Goal: Find specific page/section

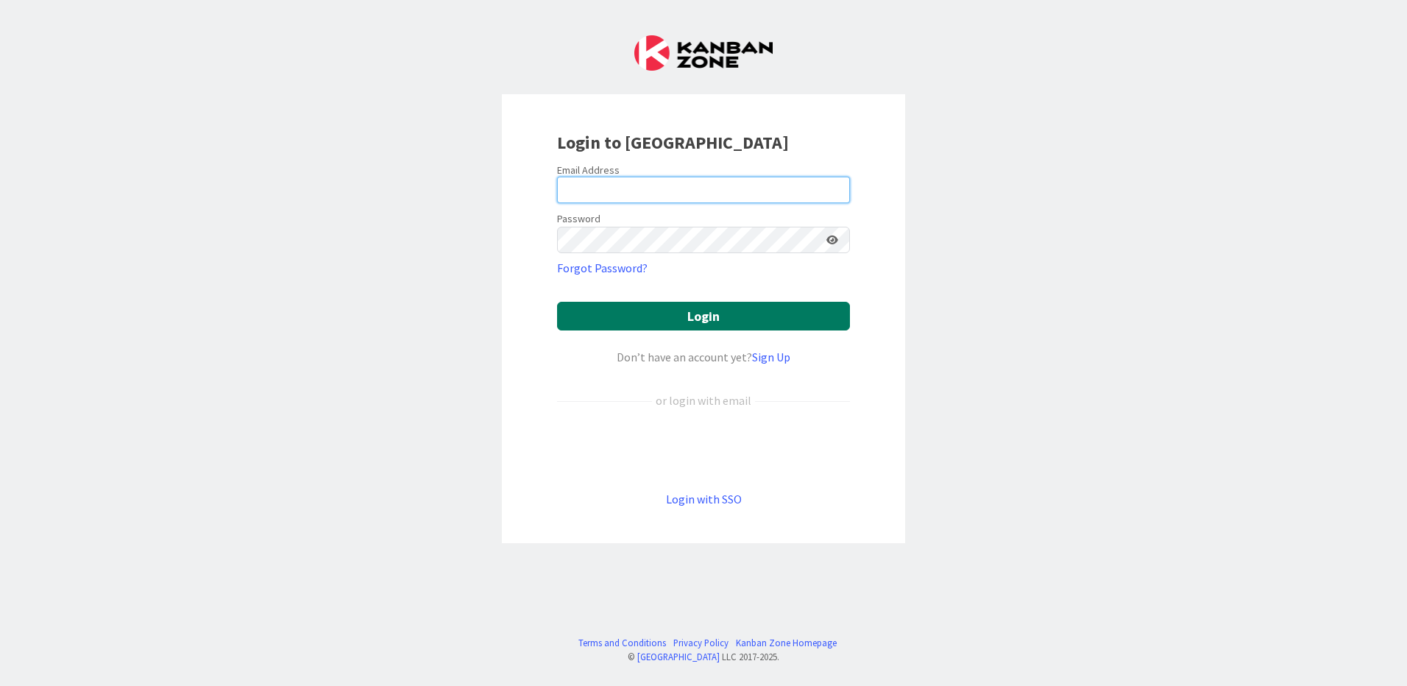
type input "[EMAIL_ADDRESS][PERSON_NAME][DOMAIN_NAME]"
click at [675, 310] on button "Login" at bounding box center [703, 316] width 293 height 29
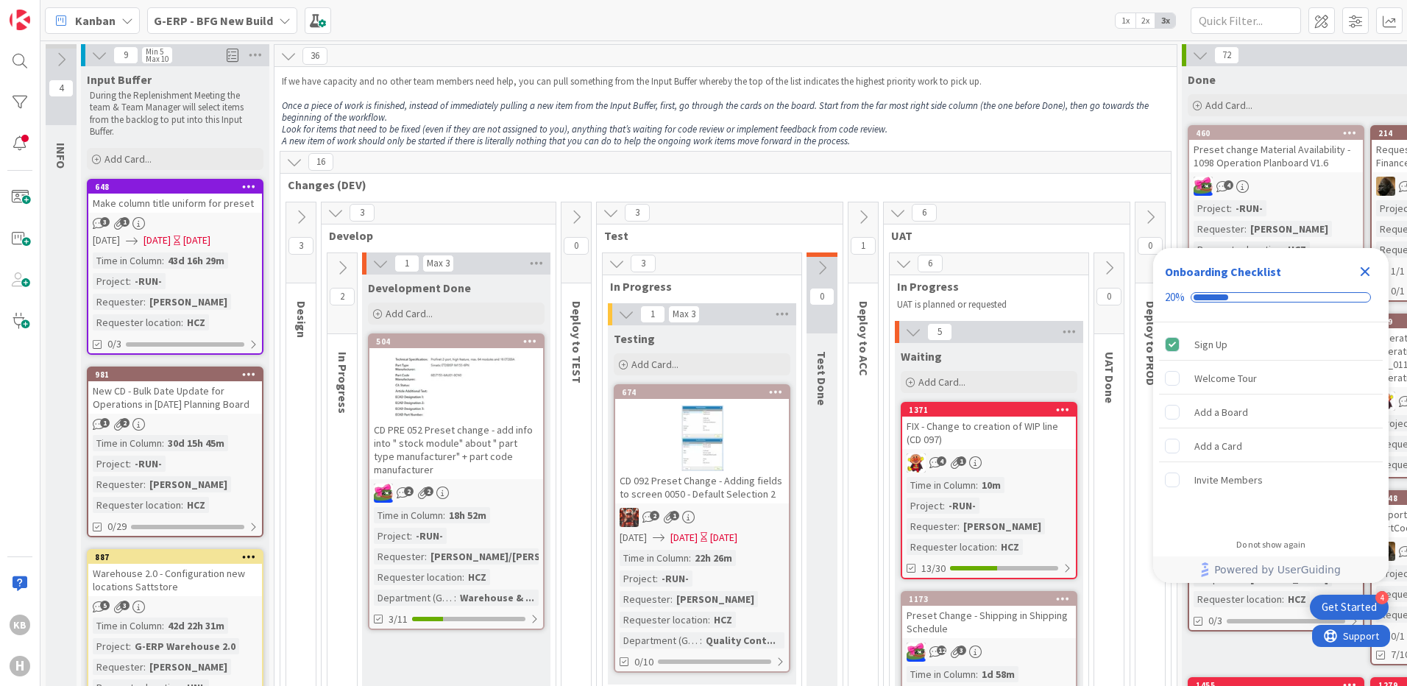
click at [1366, 263] on icon "Close Checklist" at bounding box center [1365, 272] width 18 height 18
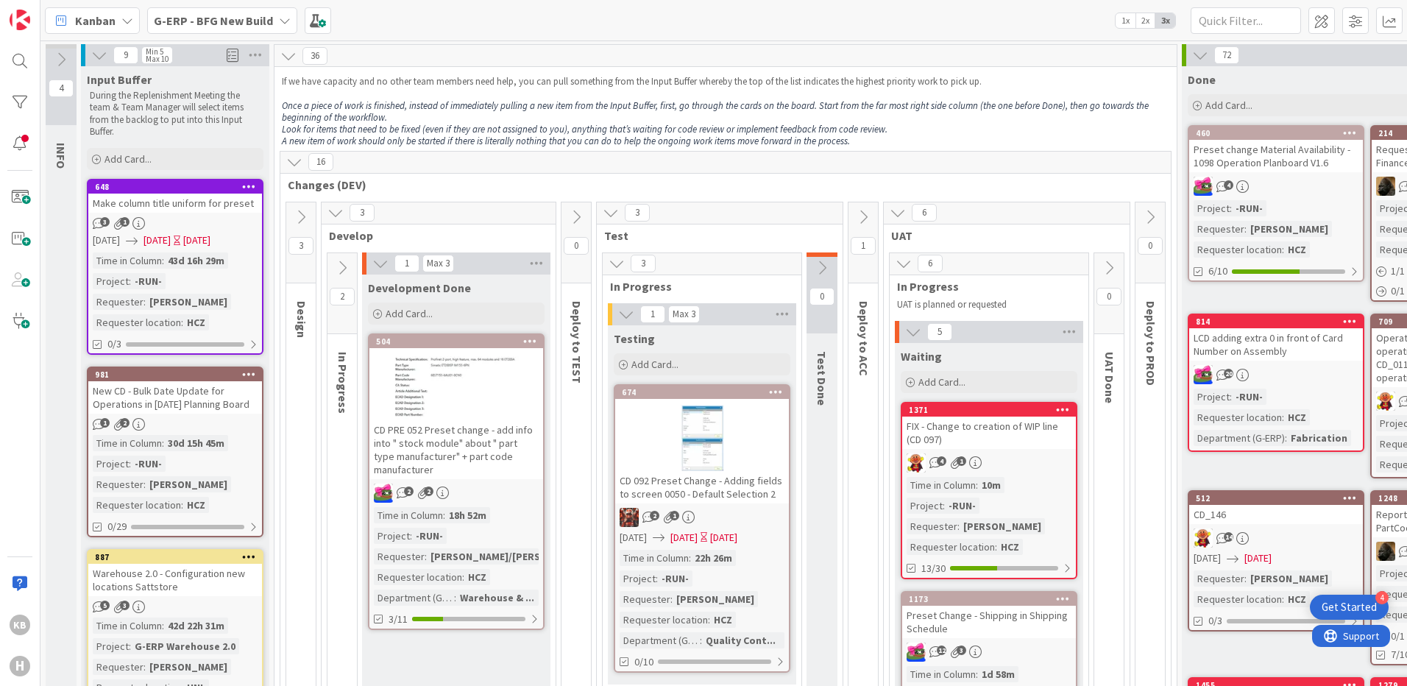
click at [1153, 213] on icon at bounding box center [1150, 217] width 16 height 16
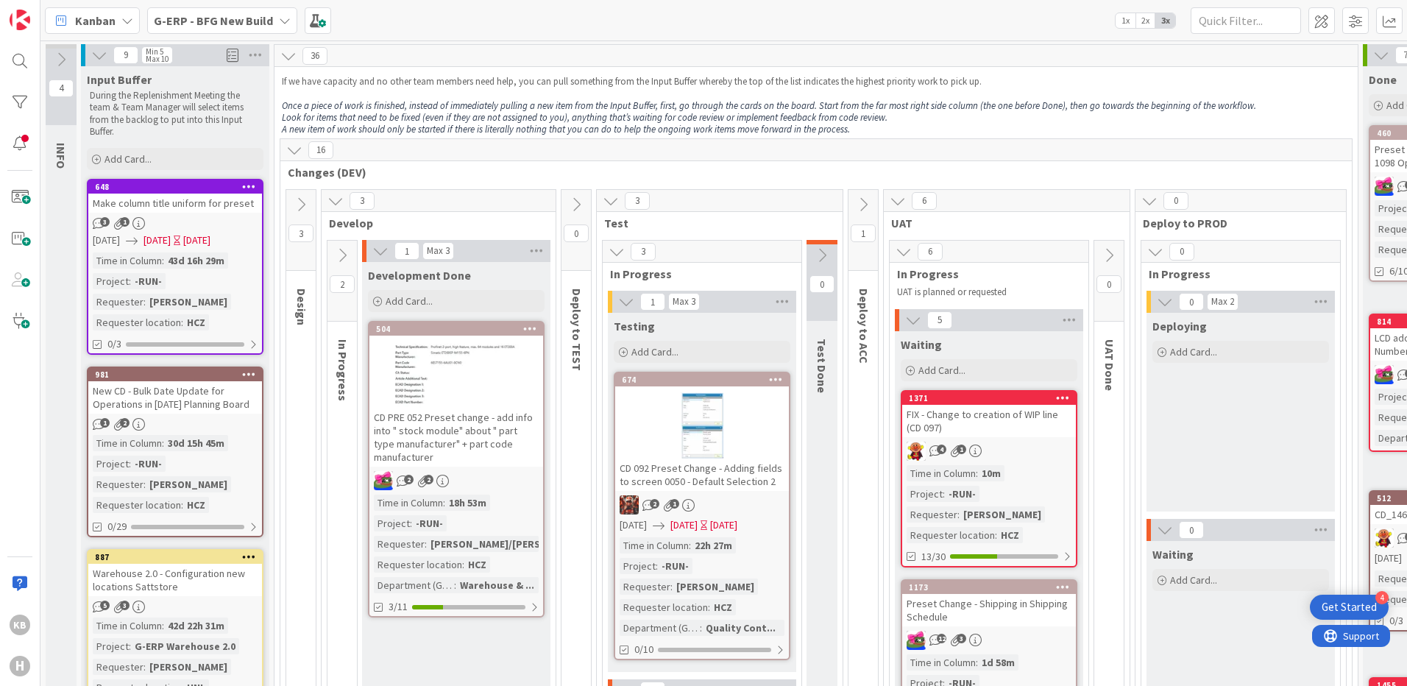
click at [1151, 205] on icon at bounding box center [1149, 201] width 16 height 16
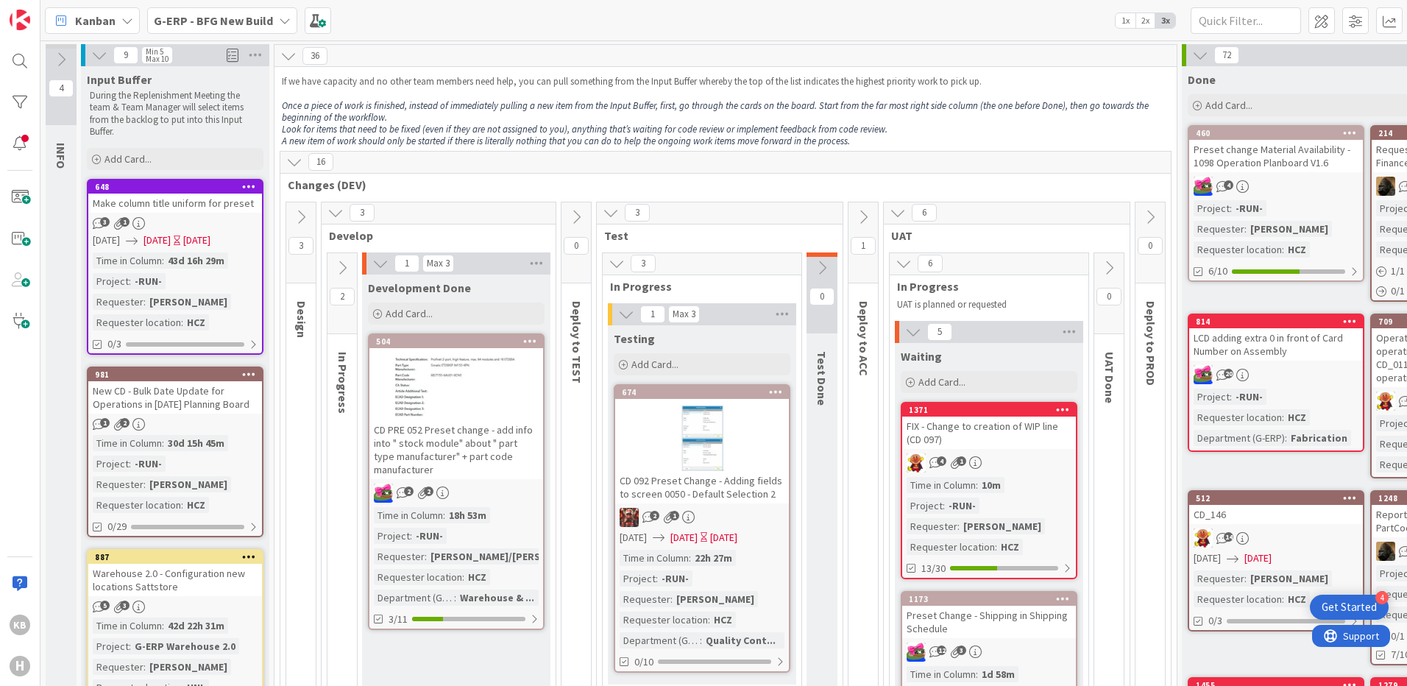
click at [899, 222] on button at bounding box center [897, 212] width 19 height 19
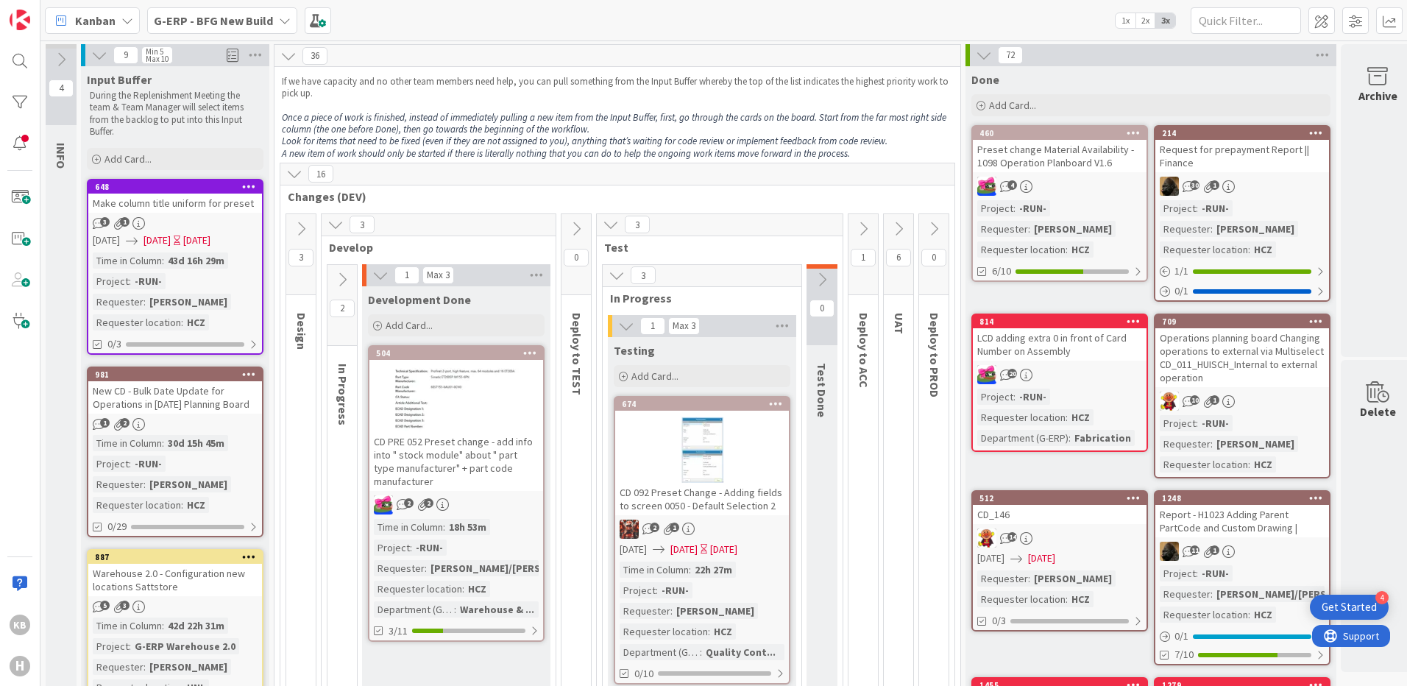
click at [616, 228] on icon at bounding box center [611, 224] width 16 height 16
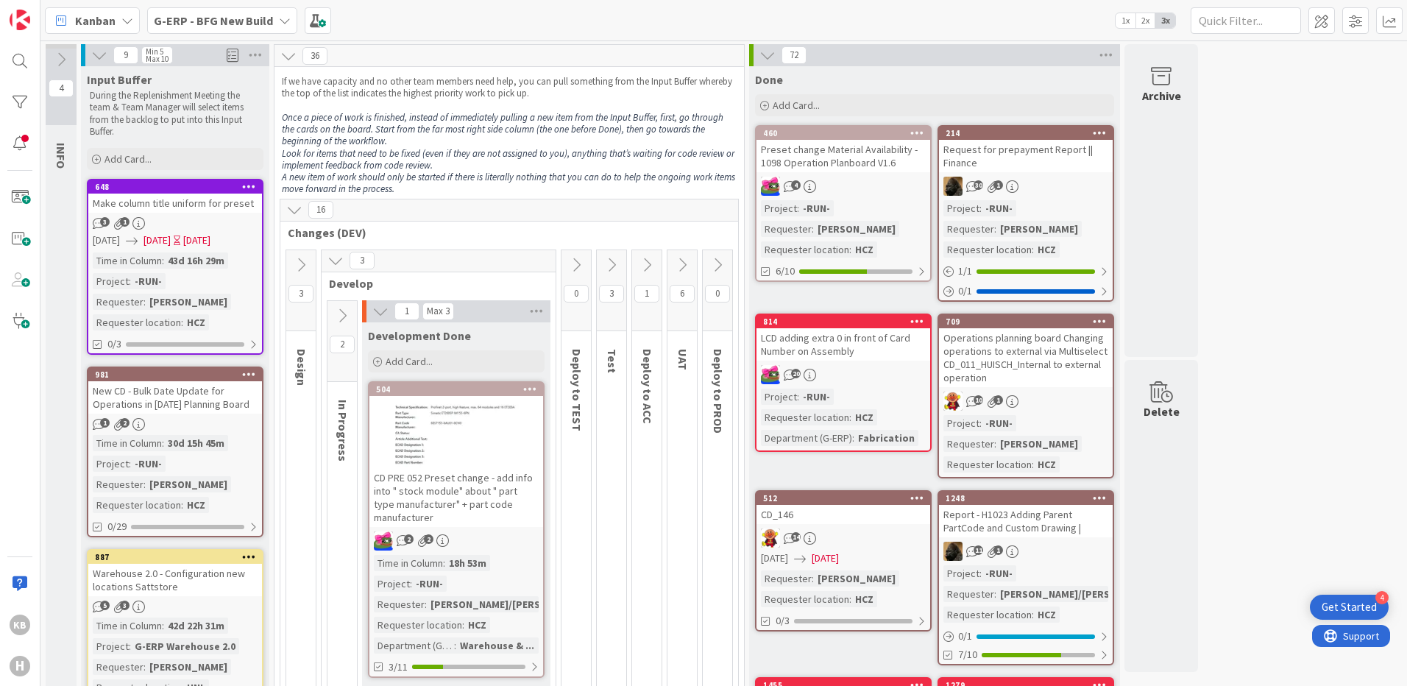
click at [338, 267] on icon at bounding box center [336, 260] width 16 height 16
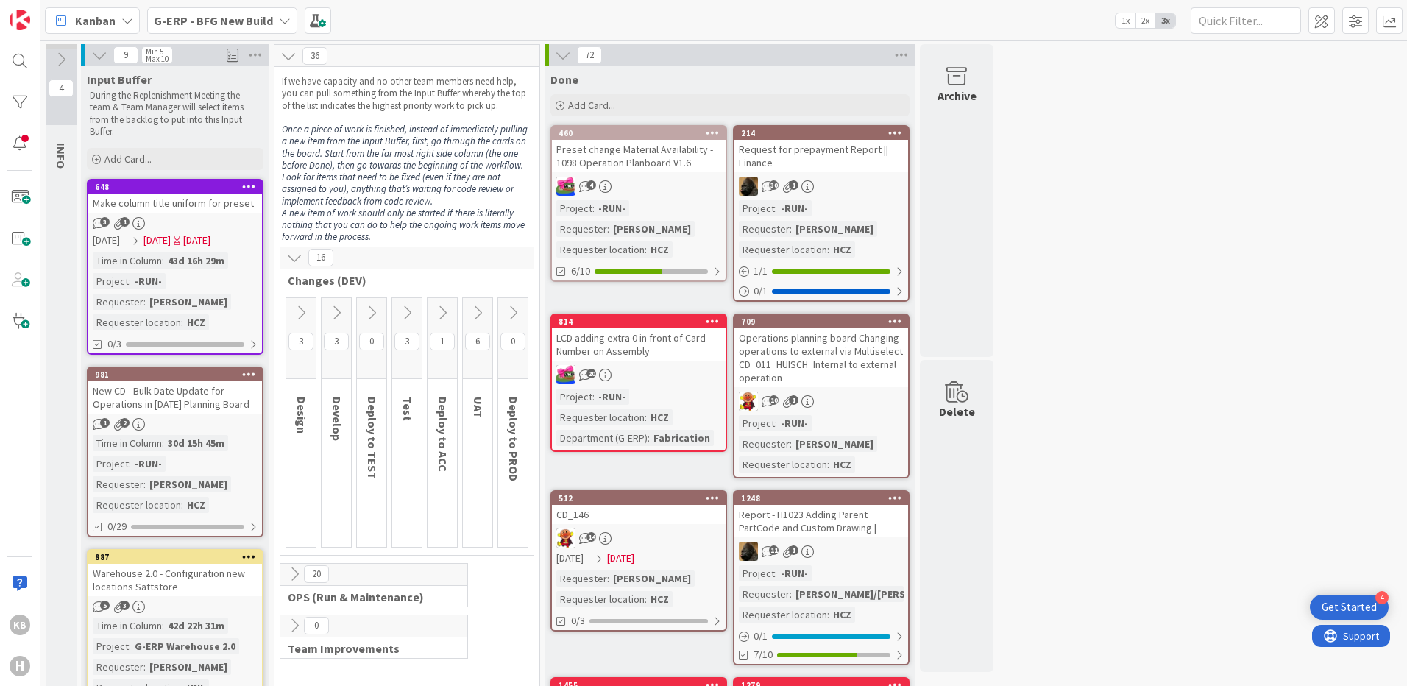
click at [290, 258] on icon at bounding box center [294, 257] width 16 height 16
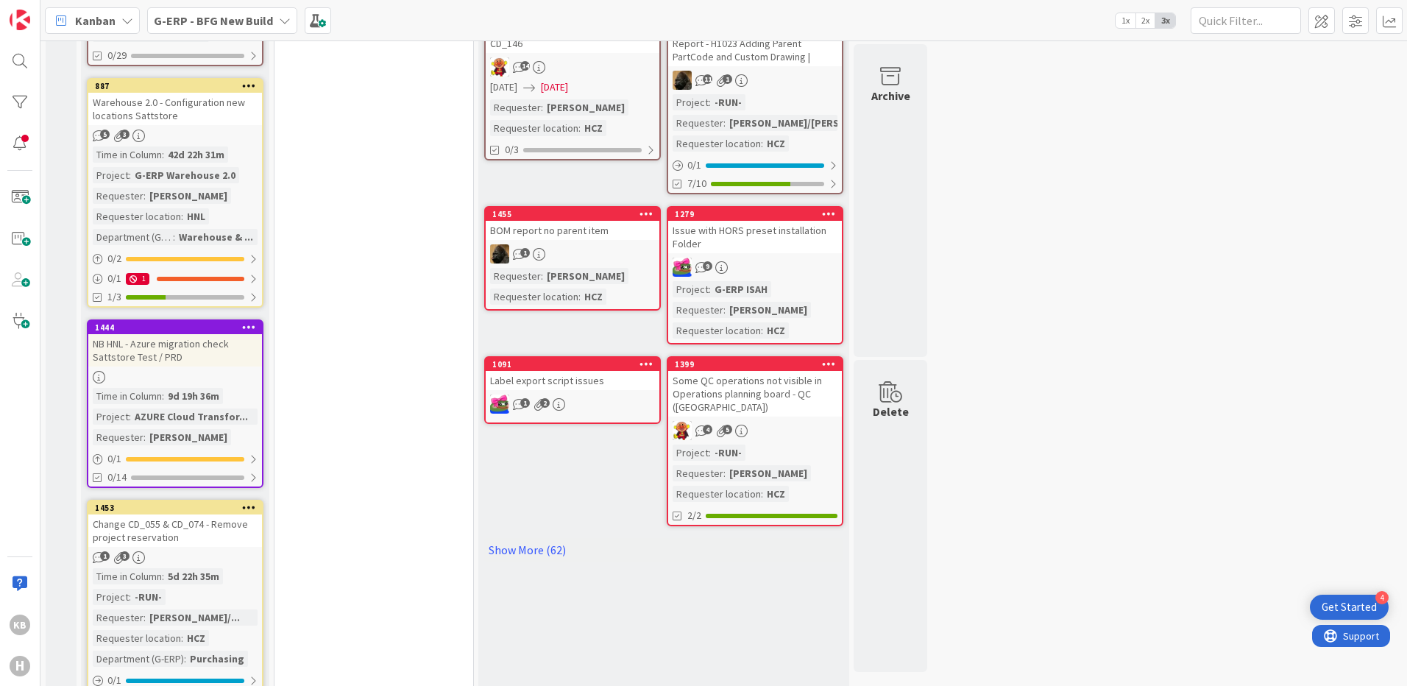
scroll to position [500, 0]
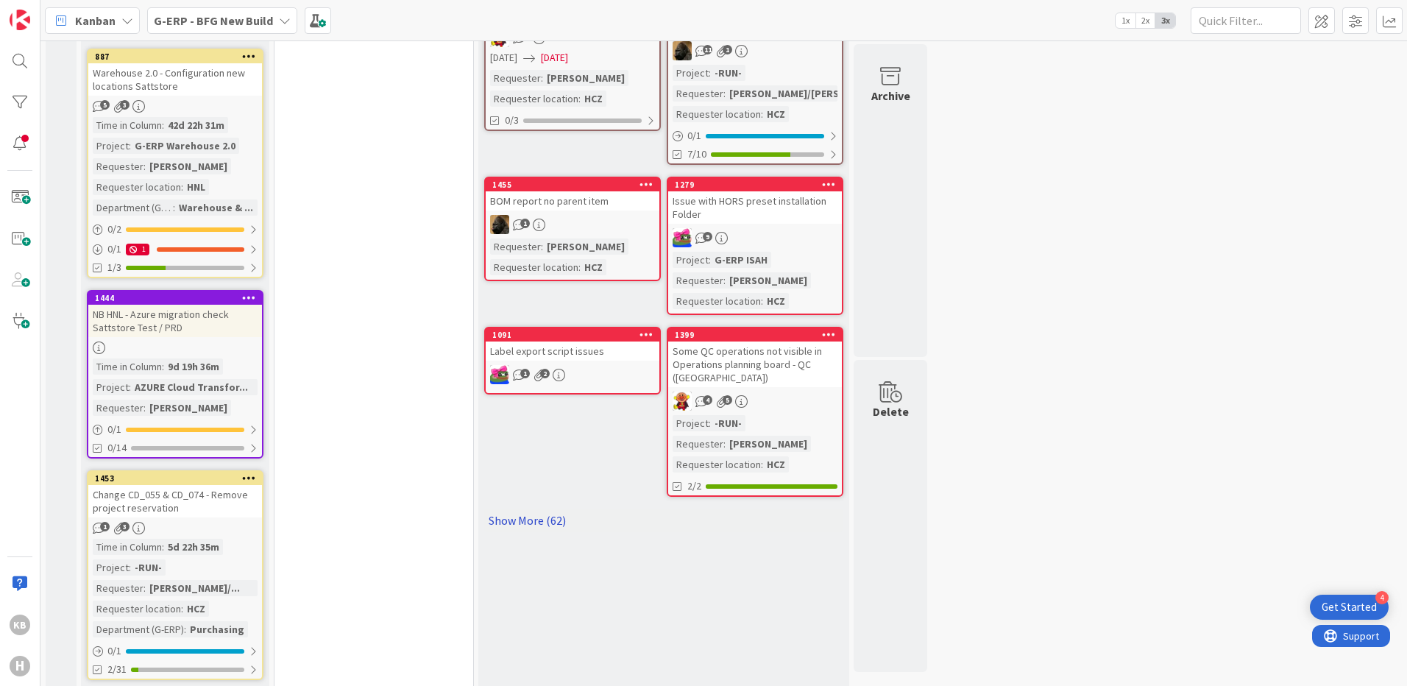
click at [522, 521] on link "Show More (62)" at bounding box center [663, 521] width 359 height 24
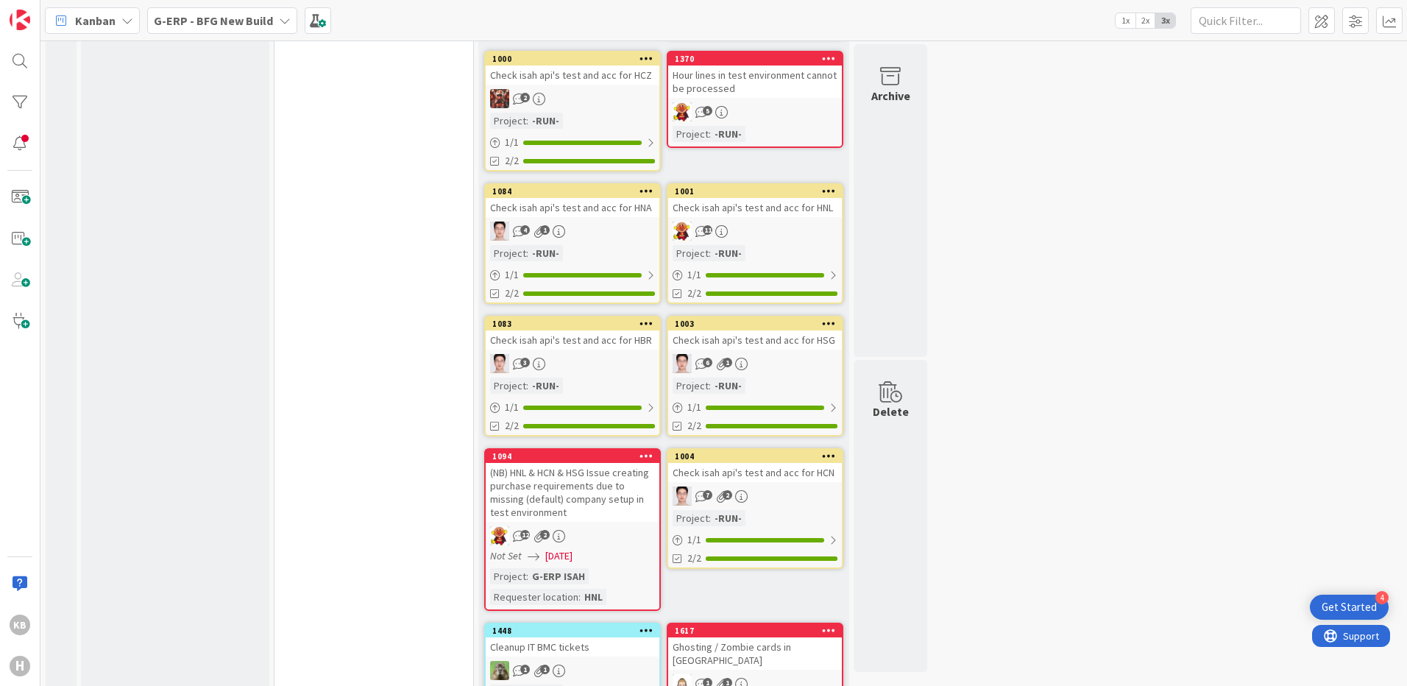
scroll to position [4594, 0]
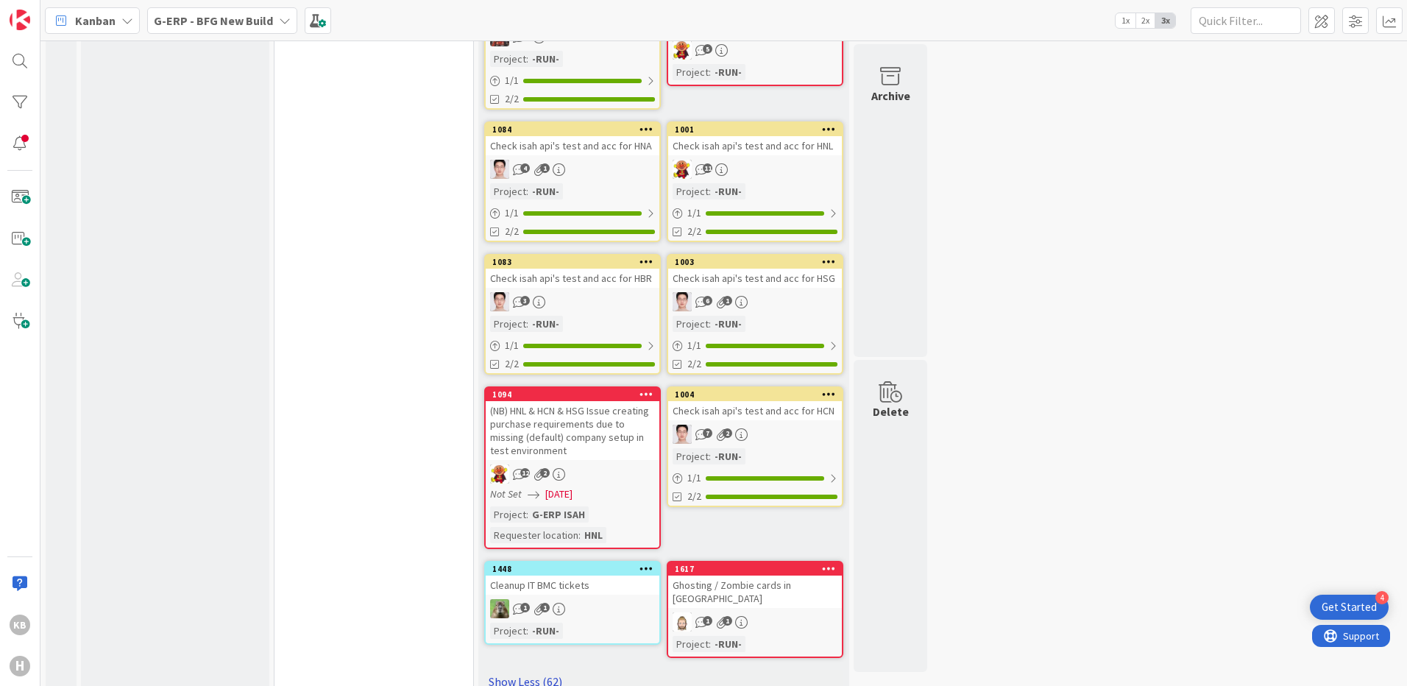
click at [544, 670] on link "Show Less (62)" at bounding box center [663, 682] width 359 height 24
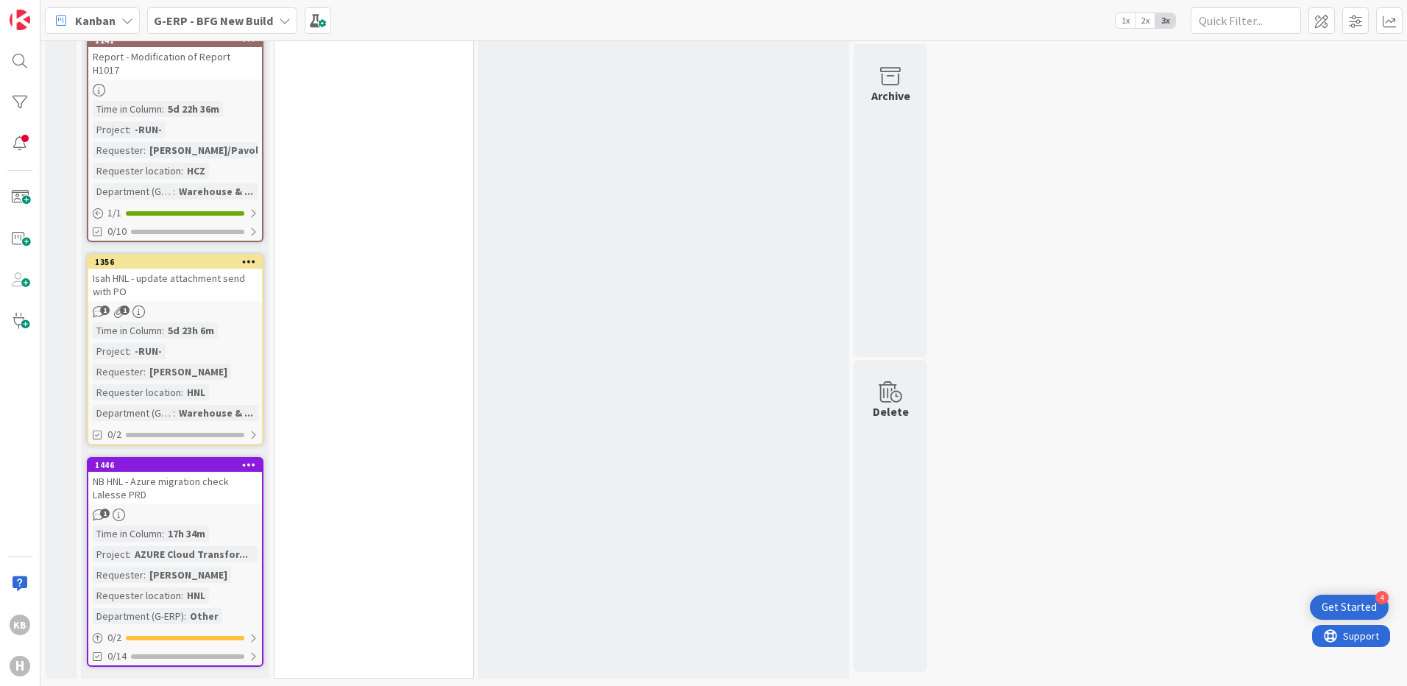
scroll to position [1381, 0]
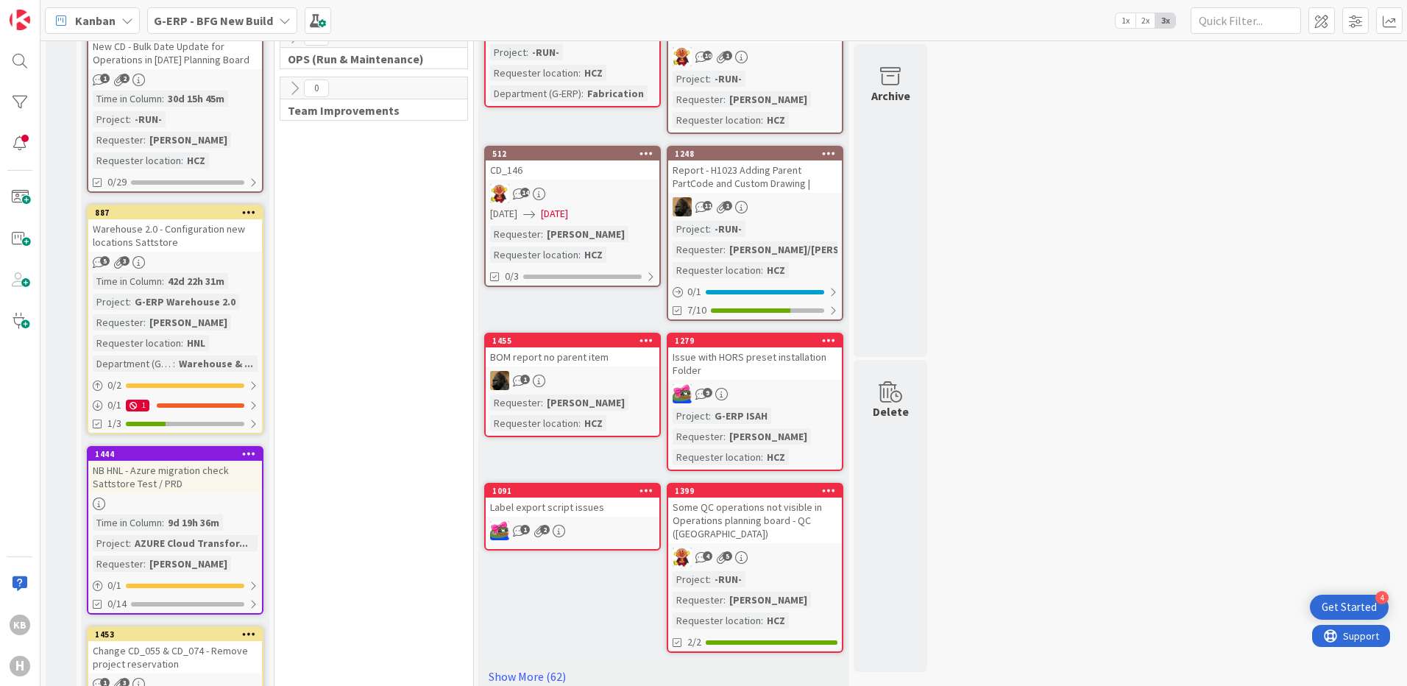
scroll to position [0, 0]
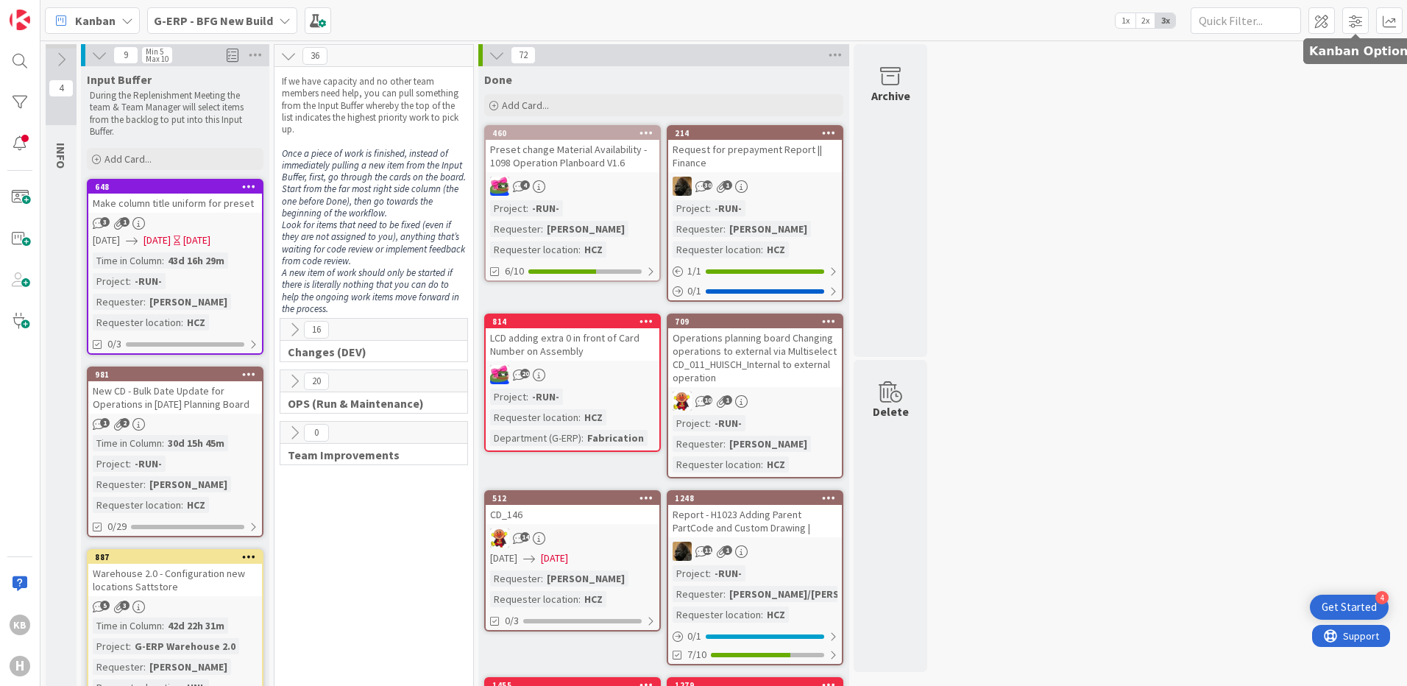
click at [495, 54] on icon at bounding box center [497, 55] width 16 height 16
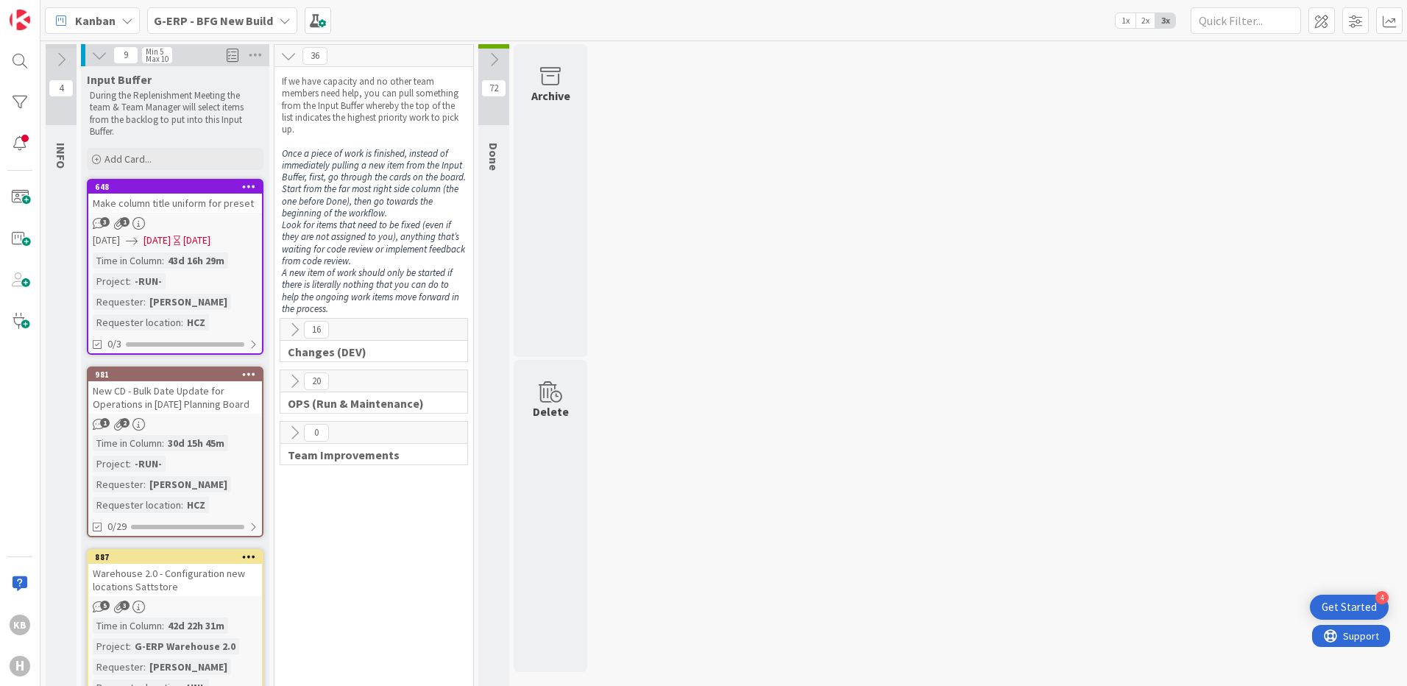
click at [293, 54] on icon at bounding box center [288, 56] width 16 height 16
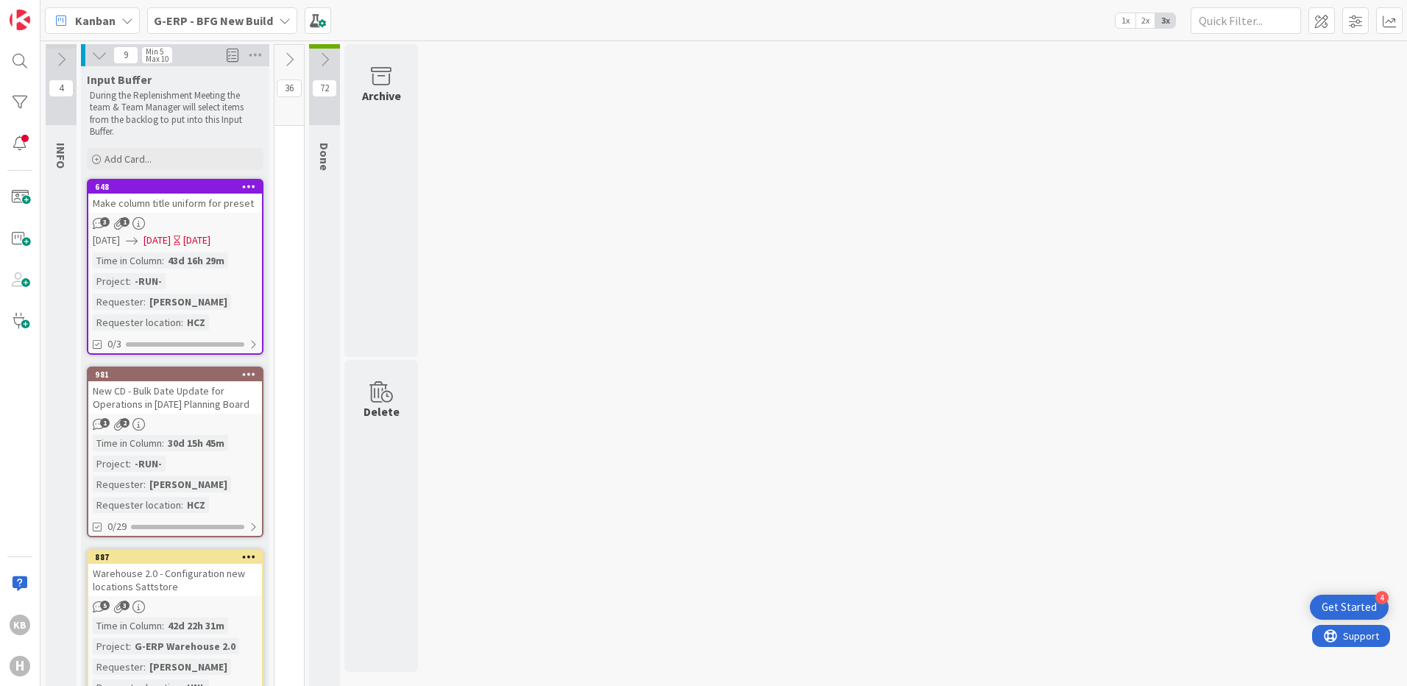
click at [293, 54] on icon at bounding box center [289, 60] width 16 height 16
